Goal: Task Accomplishment & Management: Manage account settings

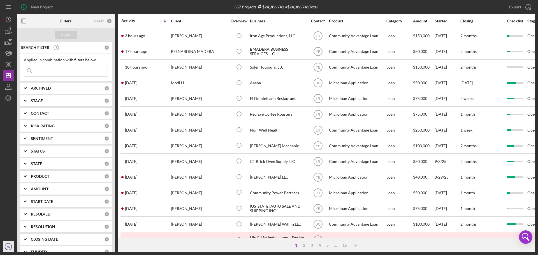
click at [9, 246] on text "KD" at bounding box center [8, 247] width 4 height 3
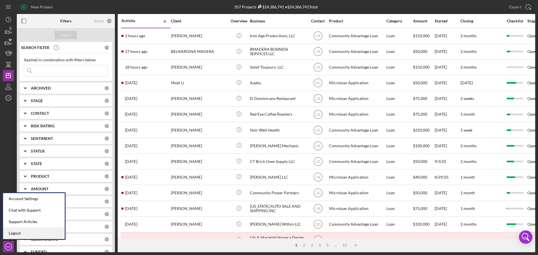
click at [8, 234] on link "Logout" at bounding box center [34, 233] width 62 height 11
